Goal: Transaction & Acquisition: Obtain resource

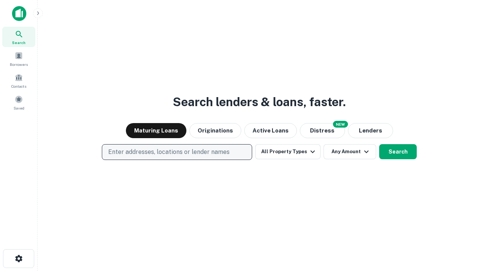
click at [177, 152] on p "Enter addresses, locations or lender names" at bounding box center [168, 151] width 121 height 9
type input "**********"
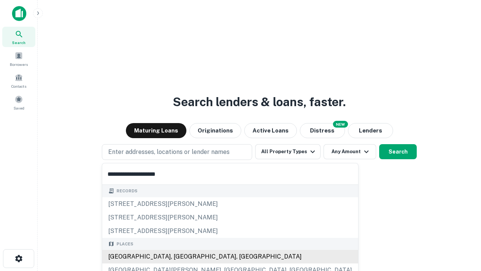
click at [180, 256] on div "[GEOGRAPHIC_DATA], [GEOGRAPHIC_DATA], [GEOGRAPHIC_DATA]" at bounding box center [230, 257] width 256 height 14
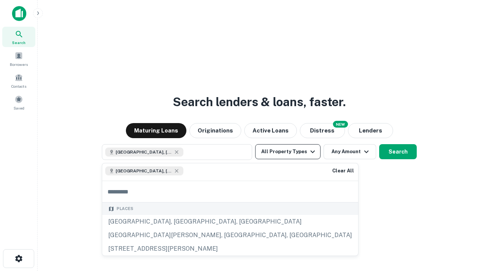
click at [288, 152] on button "All Property Types" at bounding box center [287, 151] width 65 height 15
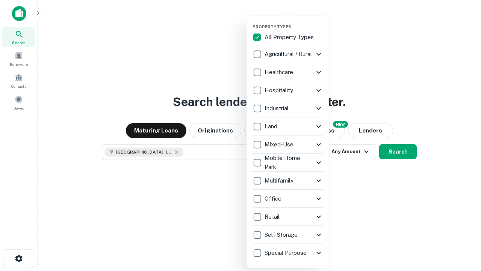
click at [294, 22] on button "button" at bounding box center [294, 22] width 83 height 0
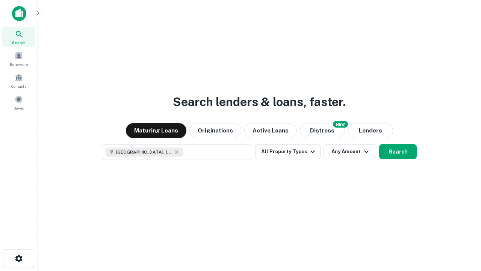
scroll to position [12, 0]
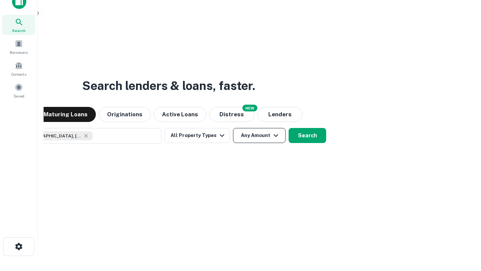
click at [233, 128] on button "Any Amount" at bounding box center [259, 135] width 53 height 15
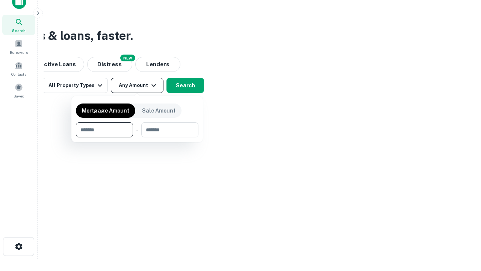
type input "*******"
click at [137, 137] on button "button" at bounding box center [137, 137] width 123 height 0
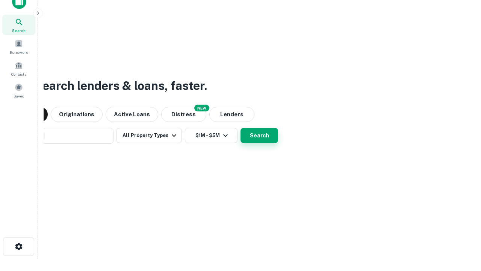
click at [241, 128] on button "Search" at bounding box center [260, 135] width 38 height 15
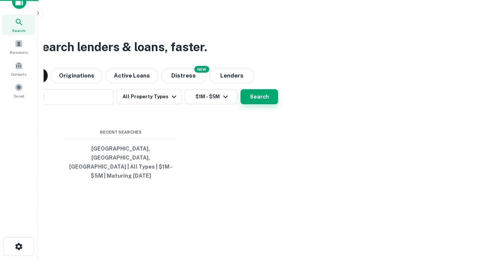
scroll to position [24, 213]
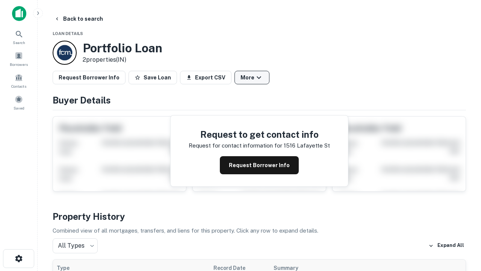
click at [252, 77] on button "More" at bounding box center [252, 78] width 35 height 14
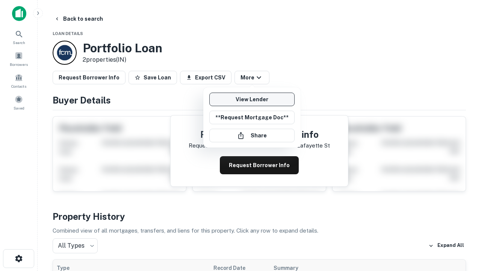
click at [252, 99] on link "View Lender" at bounding box center [251, 100] width 85 height 14
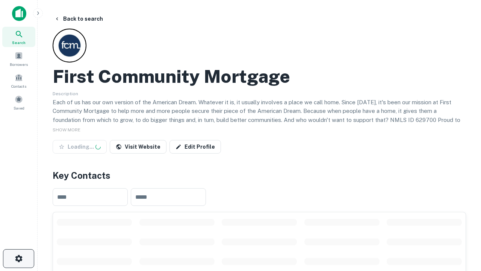
click at [18, 258] on icon "button" at bounding box center [18, 258] width 9 height 9
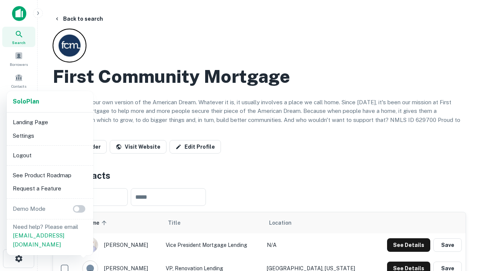
click at [50, 155] on li "Logout" at bounding box center [50, 156] width 80 height 14
